Goal: Check status: Check status

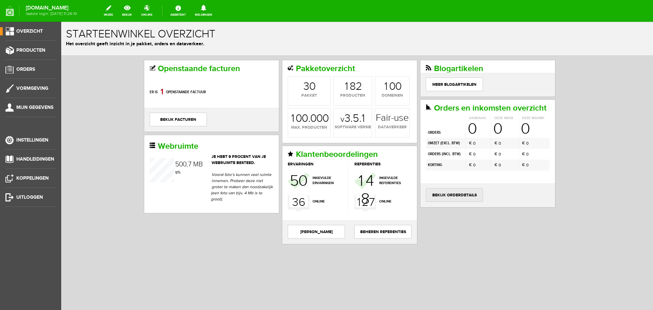
click at [446, 194] on link "bekijk orderdetails" at bounding box center [454, 195] width 57 height 14
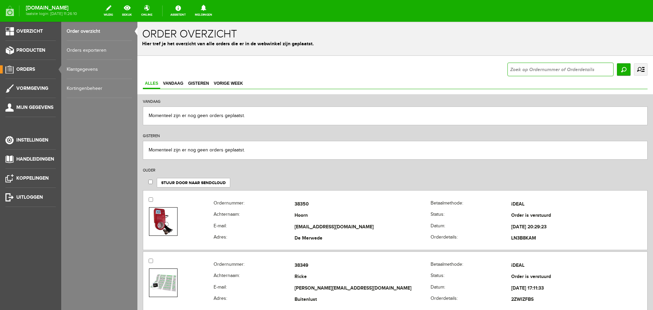
click at [524, 70] on input "text" at bounding box center [560, 70] width 106 height 14
type input "36618"
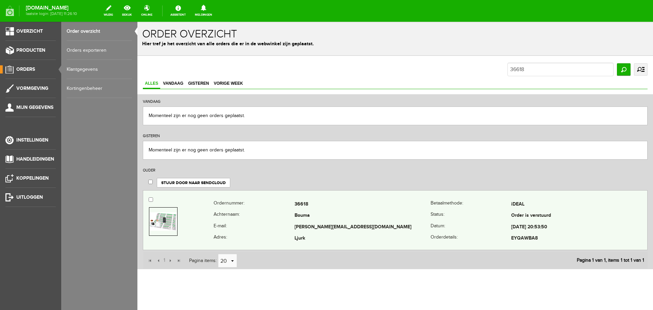
click at [305, 220] on td "Bouma" at bounding box center [362, 216] width 136 height 12
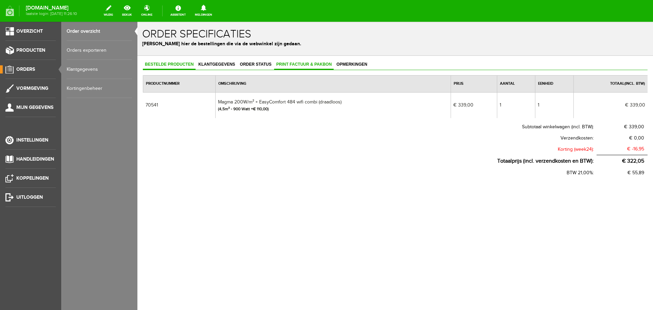
click at [305, 64] on span "Print factuur & pakbon" at bounding box center [303, 64] width 59 height 5
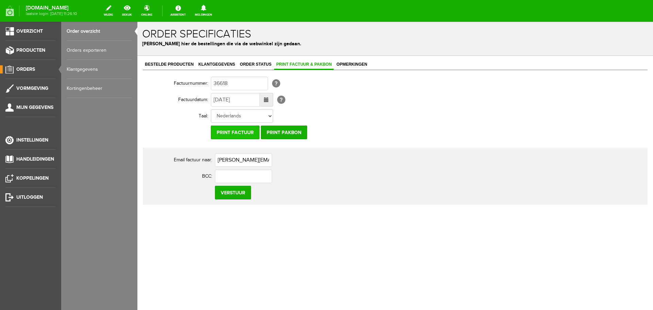
click at [240, 131] on input "Print factuur" at bounding box center [235, 132] width 49 height 14
drag, startPoint x: 32, startPoint y: 194, endPoint x: 338, endPoint y: 23, distance: 350.9
click at [32, 194] on span "Uitloggen" at bounding box center [29, 197] width 27 height 6
